Goal: Information Seeking & Learning: Learn about a topic

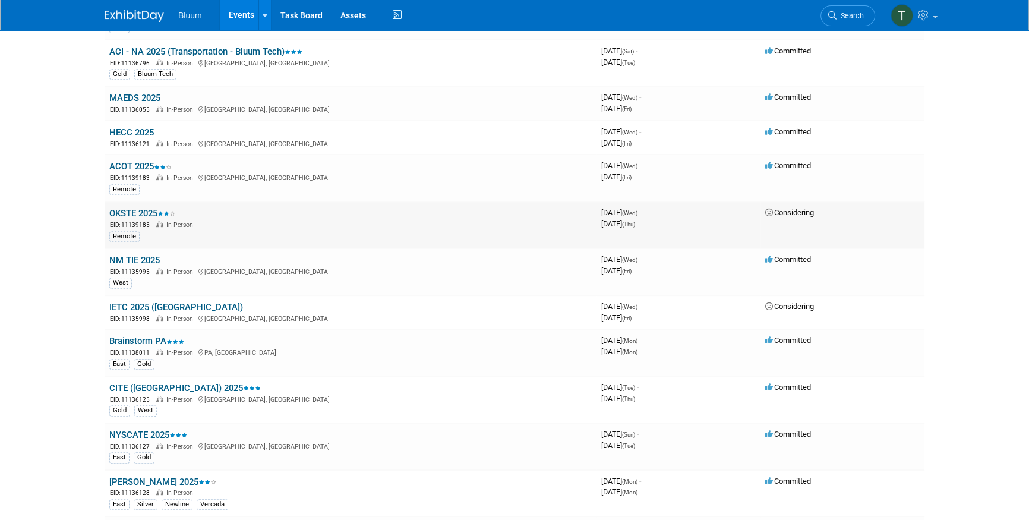
scroll to position [648, 0]
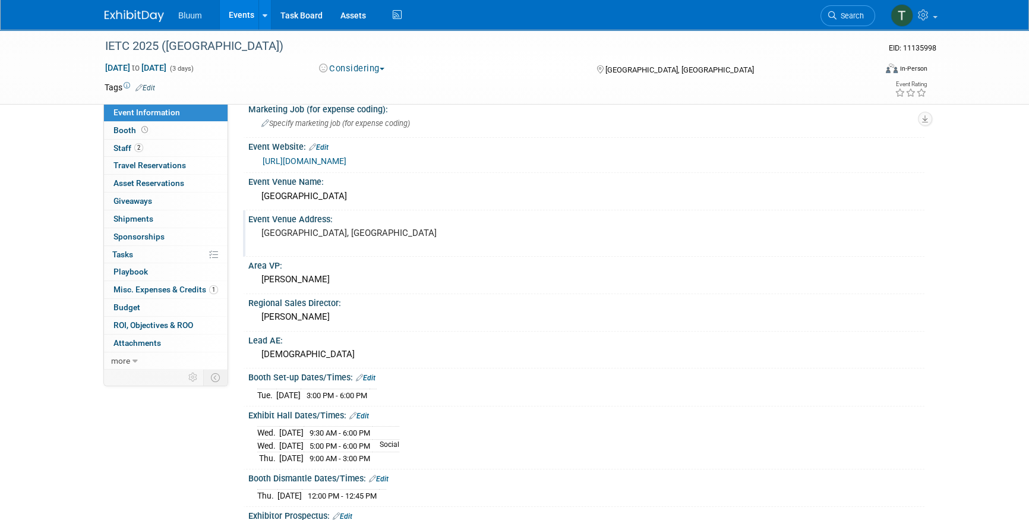
scroll to position [53, 0]
click at [309, 158] on link "https://www.ltcillinois.org/ietc/" at bounding box center [305, 162] width 84 height 10
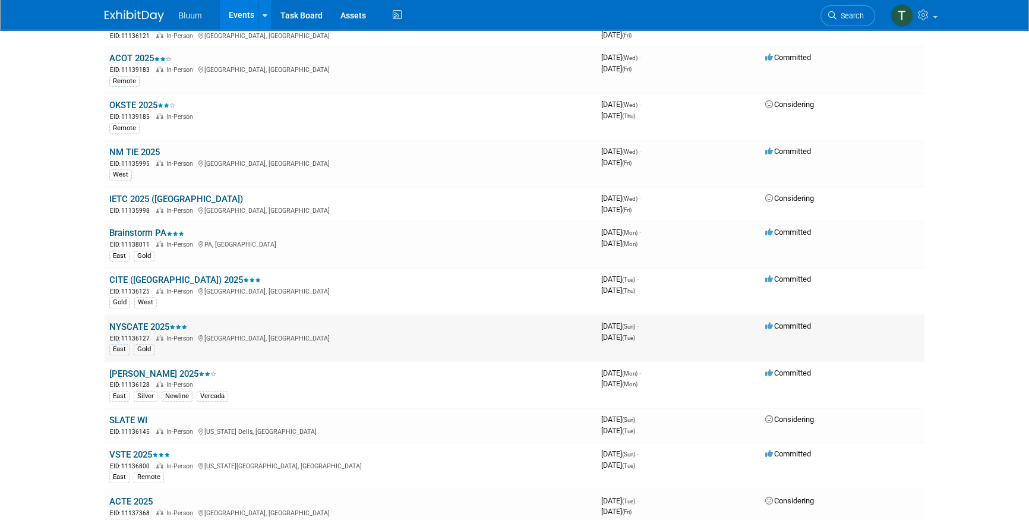
scroll to position [756, 0]
click at [132, 193] on link "IETC 2025 ([GEOGRAPHIC_DATA])" at bounding box center [176, 198] width 134 height 11
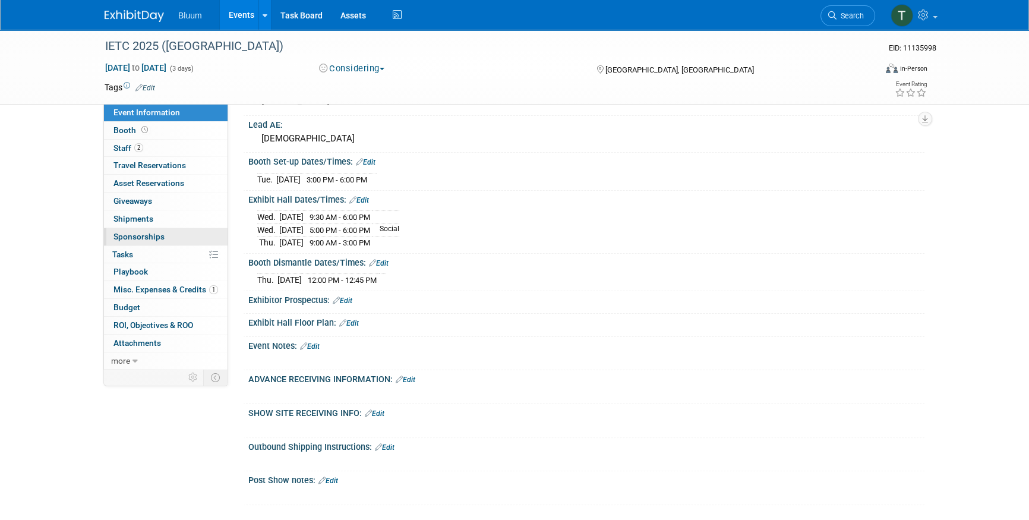
scroll to position [269, 0]
click at [155, 141] on link "2 Staff 2" at bounding box center [166, 148] width 124 height 17
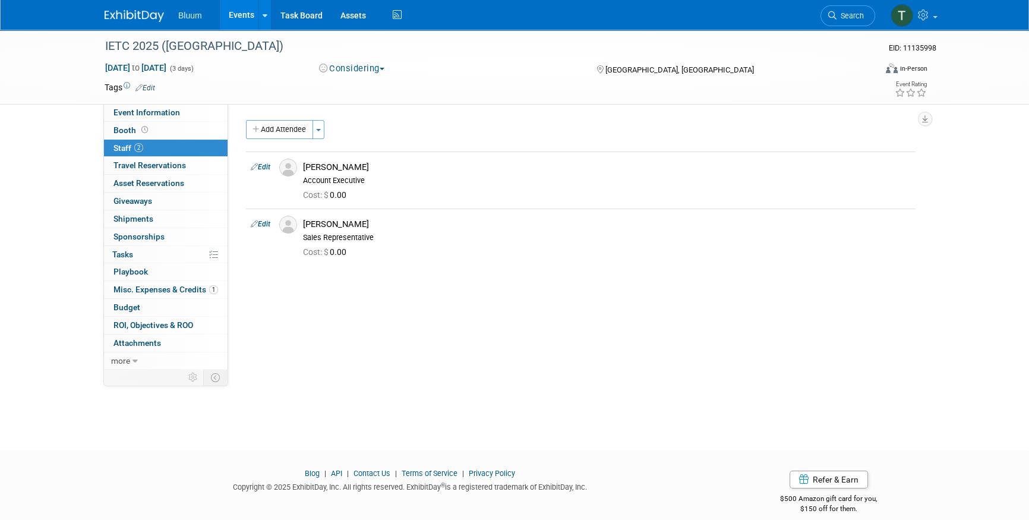
click at [67, 142] on div "IETC 2025 (IL) EID: 11135998 Nov 12, 2025 to Nov 14, 2025 (3 days) Nov 12, 2025…" at bounding box center [514, 229] width 1029 height 399
click at [60, 144] on div "IETC 2025 (IL) EID: 11135998 Nov 12, 2025 to Nov 14, 2025 (3 days) Nov 12, 2025…" at bounding box center [514, 229] width 1029 height 399
click at [232, 14] on link "Events" at bounding box center [241, 15] width 43 height 30
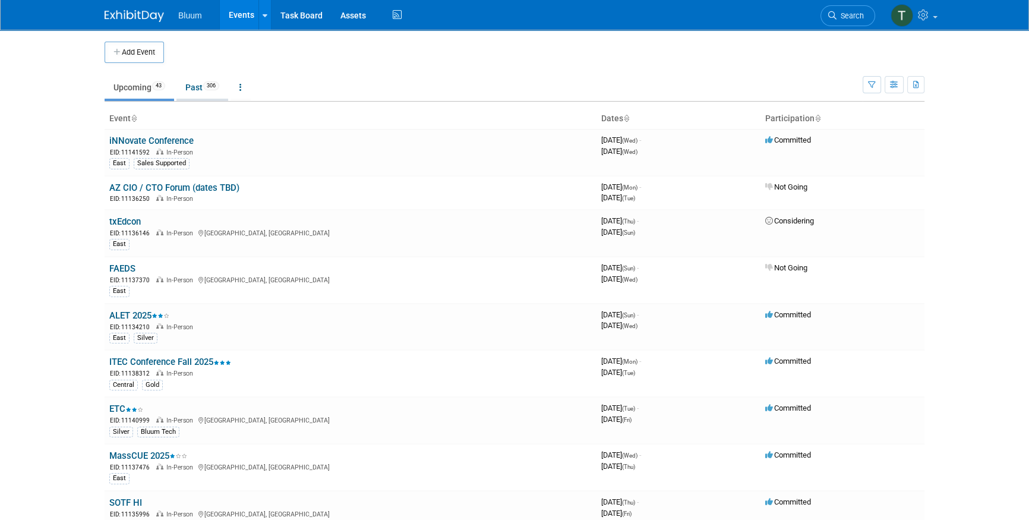
click at [180, 84] on link "Past 306" at bounding box center [203, 87] width 52 height 23
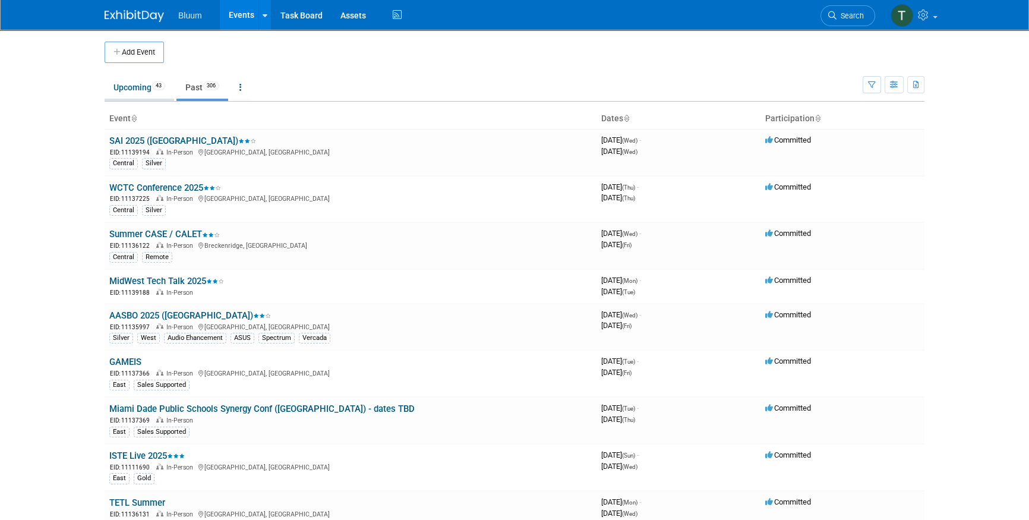
click at [131, 76] on link "Upcoming 43" at bounding box center [140, 87] width 70 height 23
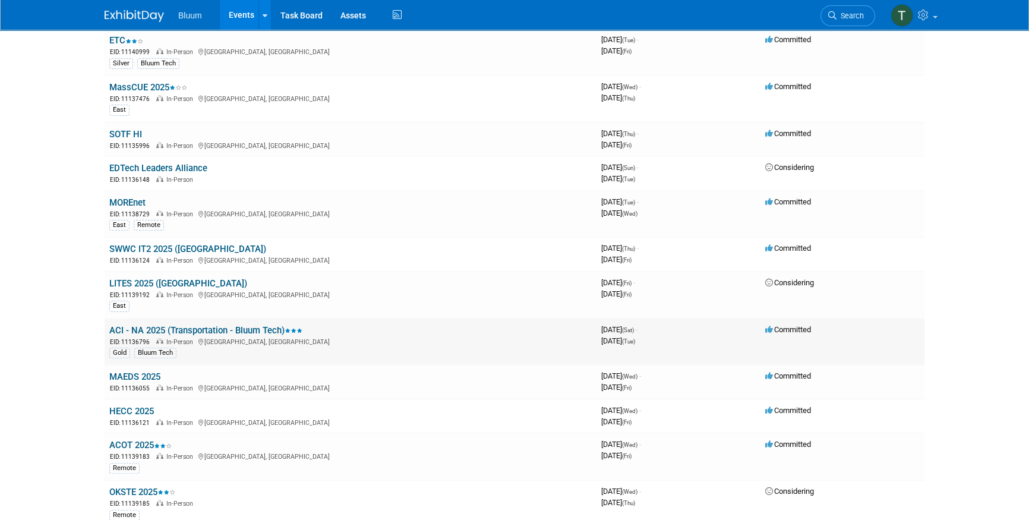
scroll to position [370, 0]
click at [131, 382] on div "EID: 11136055 In-Person Williamsburg, MI" at bounding box center [350, 387] width 483 height 10
click at [138, 373] on link "MAEDS 2025" at bounding box center [134, 375] width 51 height 11
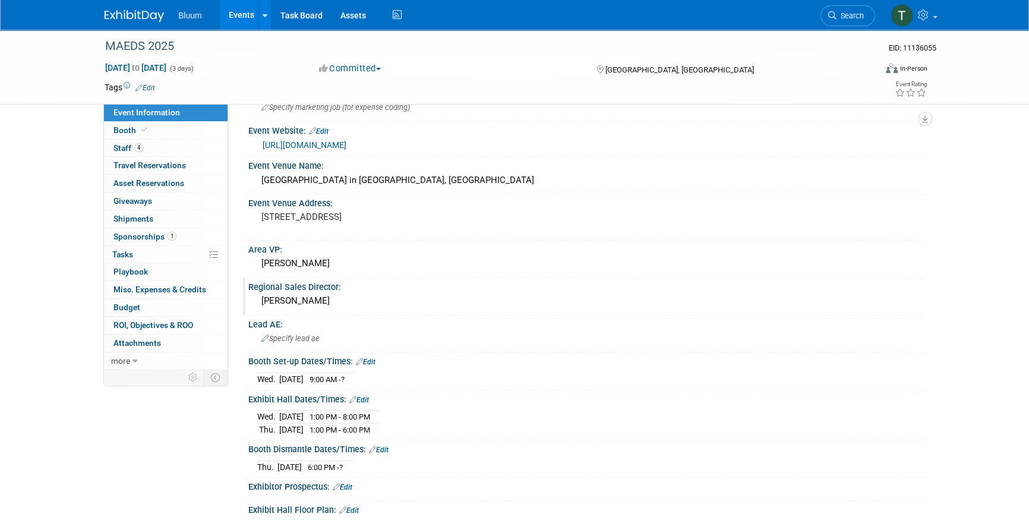
scroll to position [71, 0]
click at [344, 414] on span "1:00 PM - 8:00 PM" at bounding box center [340, 415] width 61 height 9
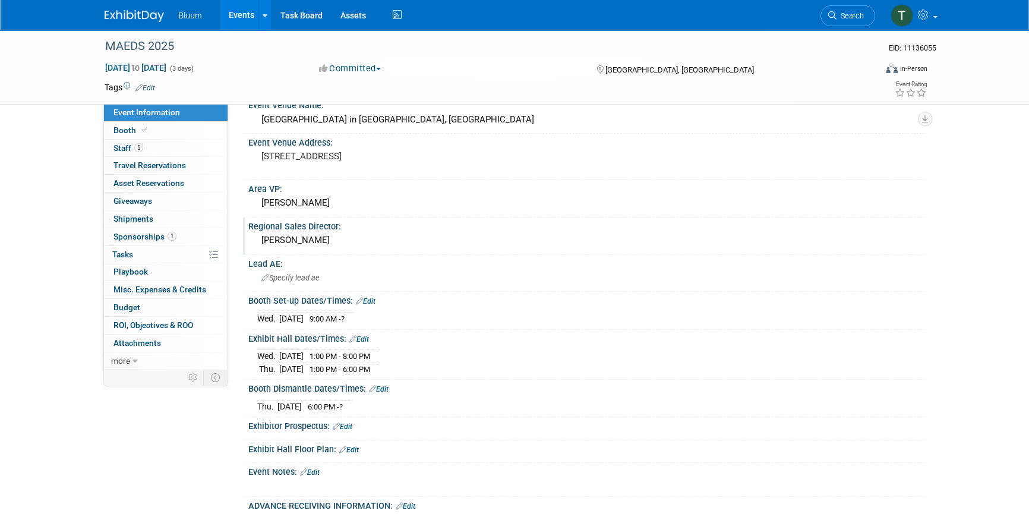
scroll to position [38, 0]
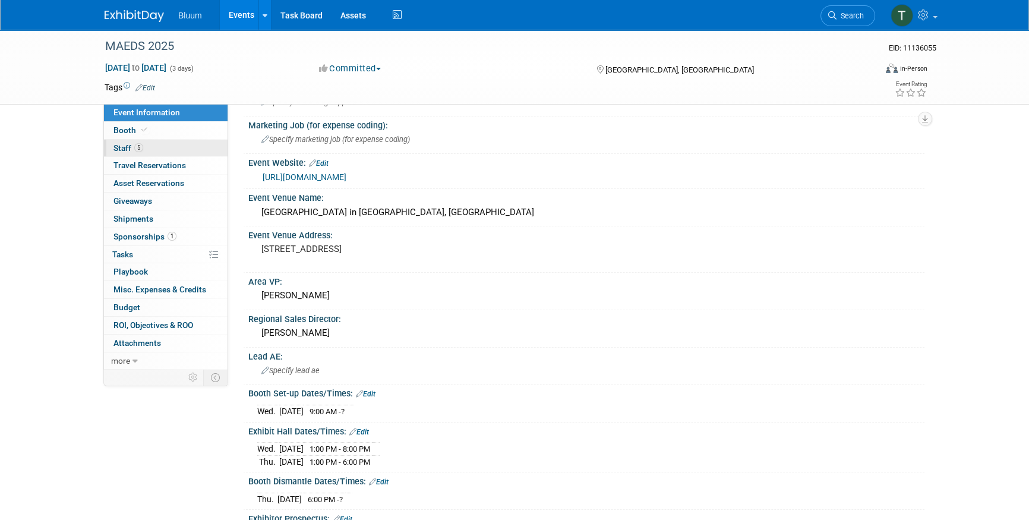
click at [166, 144] on link "5 Staff 5" at bounding box center [166, 148] width 124 height 17
